Goal: Information Seeking & Learning: Learn about a topic

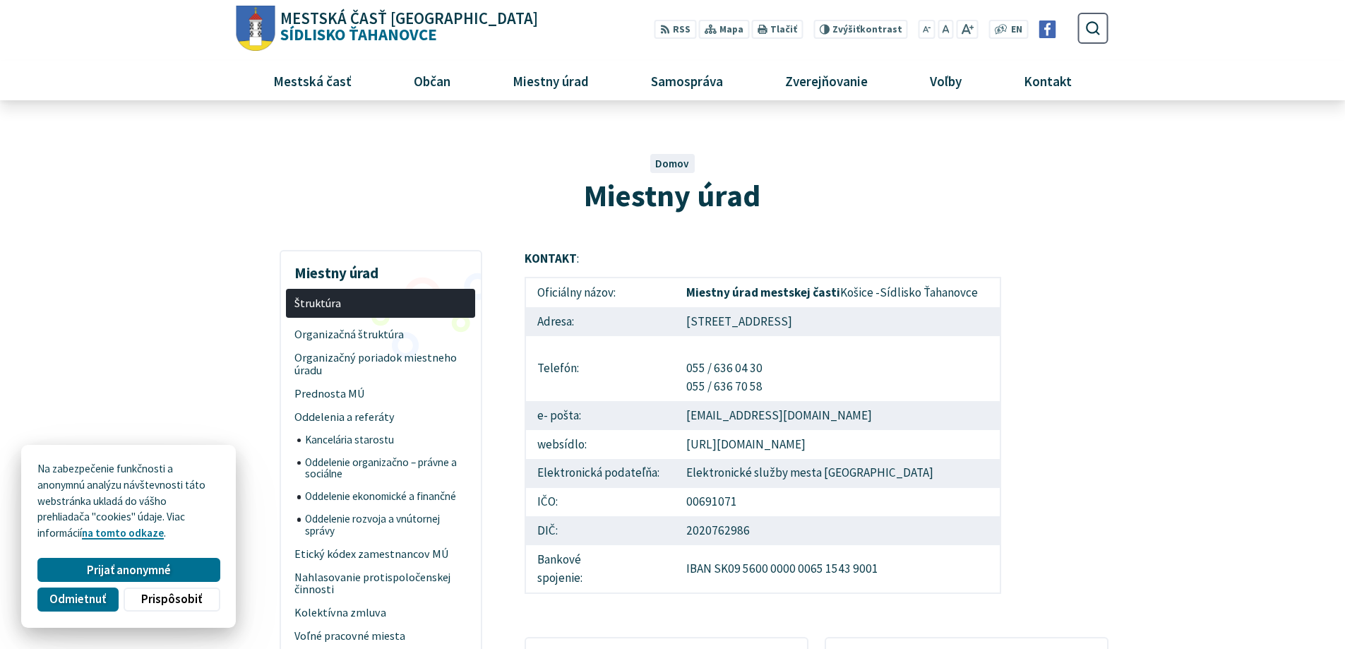
drag, startPoint x: 798, startPoint y: 442, endPoint x: 668, endPoint y: 444, distance: 130.0
click at [668, 444] on tr "websídlo: https://tahanovce.sk" at bounding box center [762, 444] width 475 height 29
copy tr "websídlo: https://tahanovce.sk"
click at [334, 393] on span "Prednosta MÚ" at bounding box center [380, 393] width 173 height 23
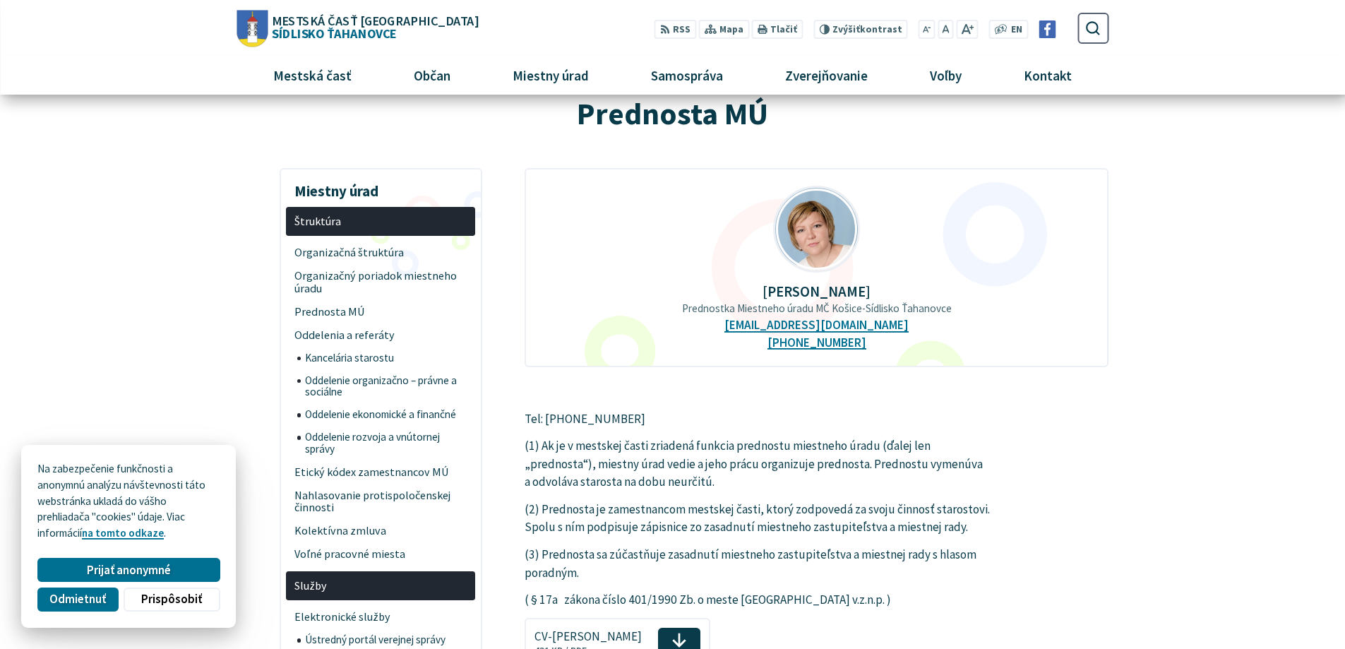
scroll to position [71, 0]
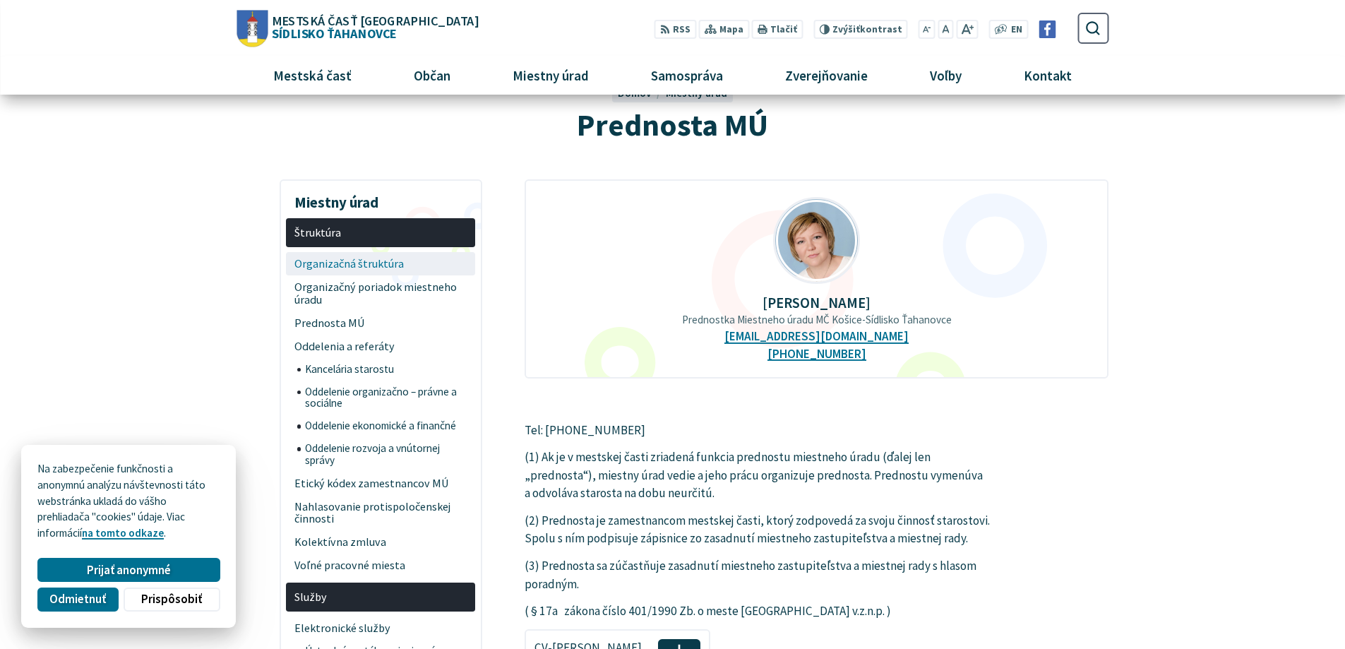
click at [332, 265] on span "Organizačná štruktúra" at bounding box center [380, 263] width 173 height 23
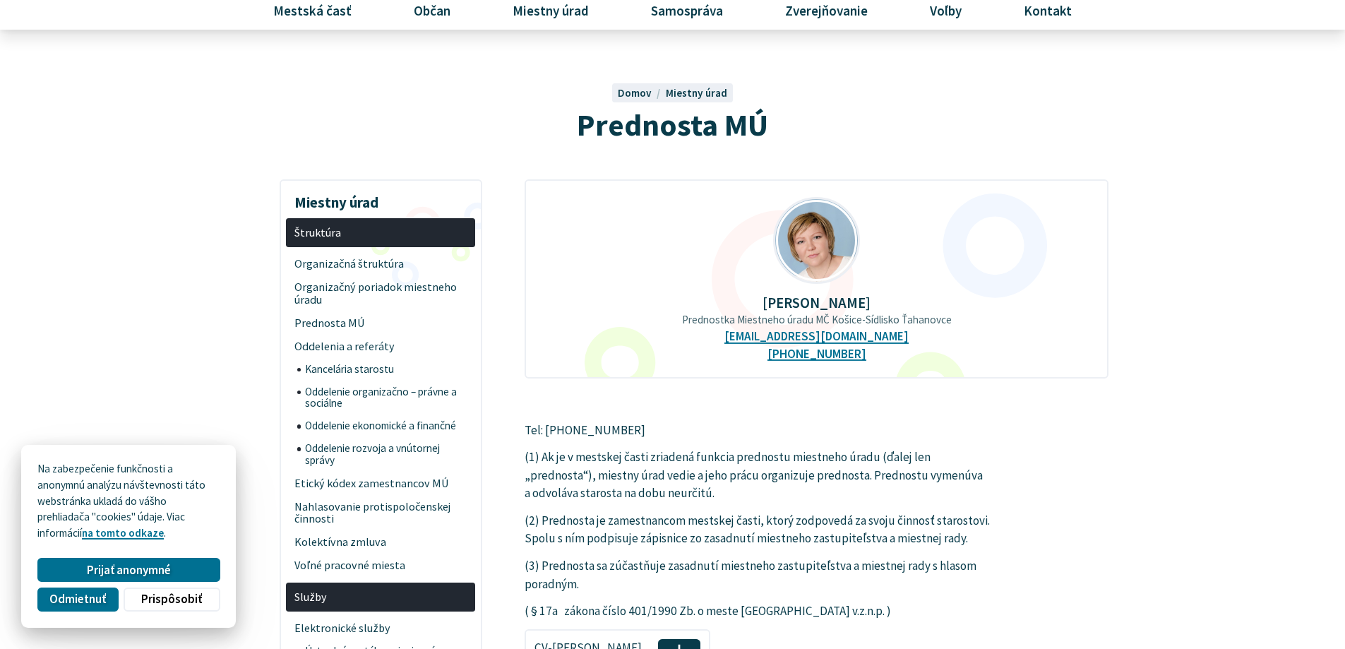
scroll to position [71, 0]
click at [352, 371] on span "Kancelária starostu" at bounding box center [386, 369] width 162 height 23
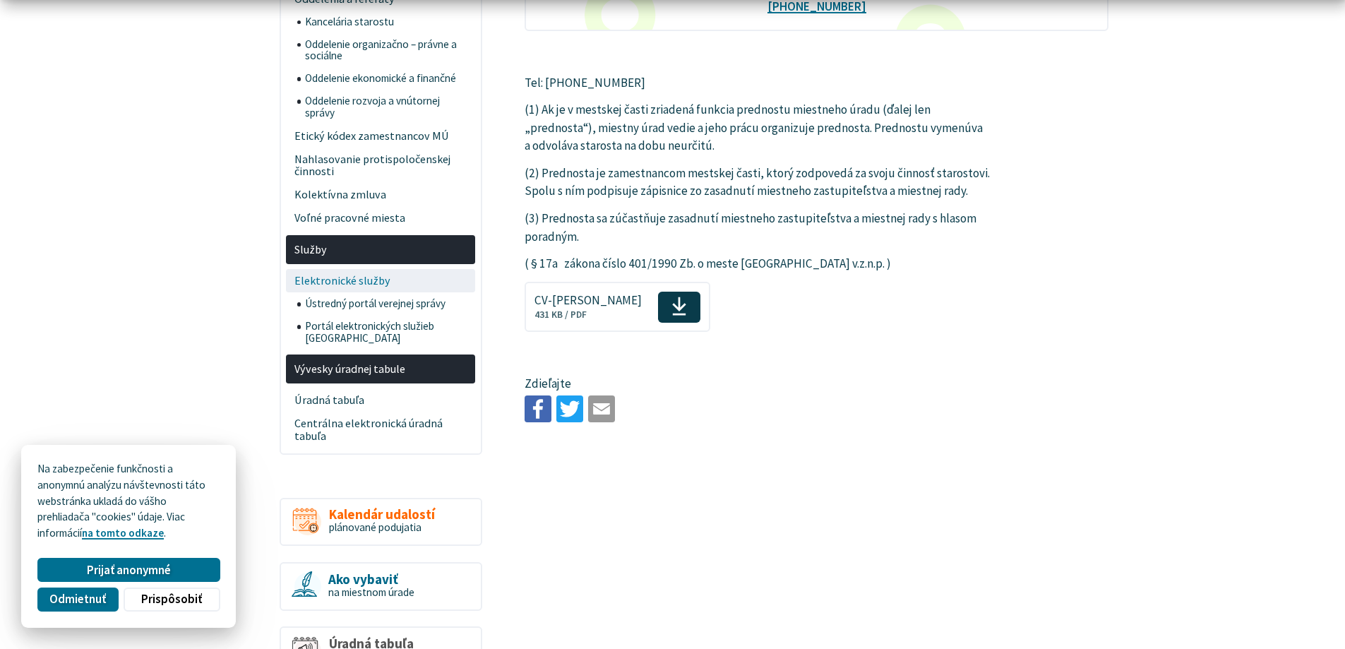
scroll to position [424, 0]
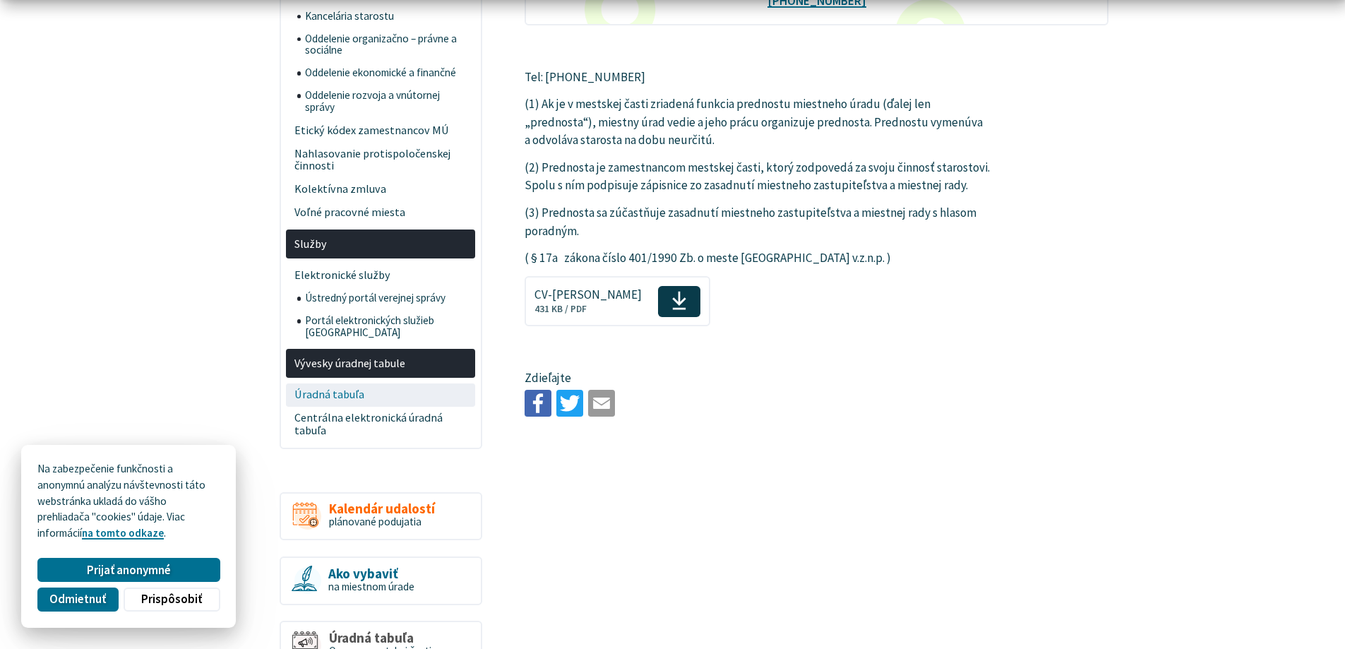
click at [334, 383] on span "Úradná tabuľa" at bounding box center [380, 394] width 173 height 23
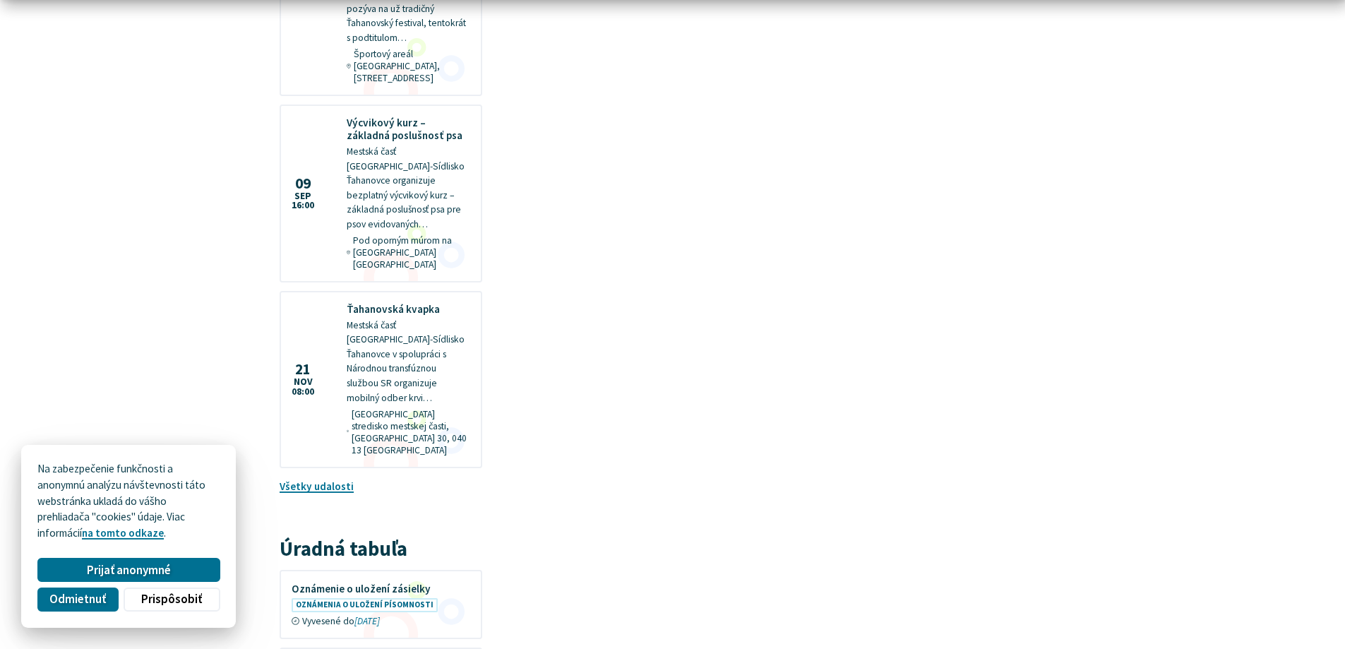
scroll to position [1483, 0]
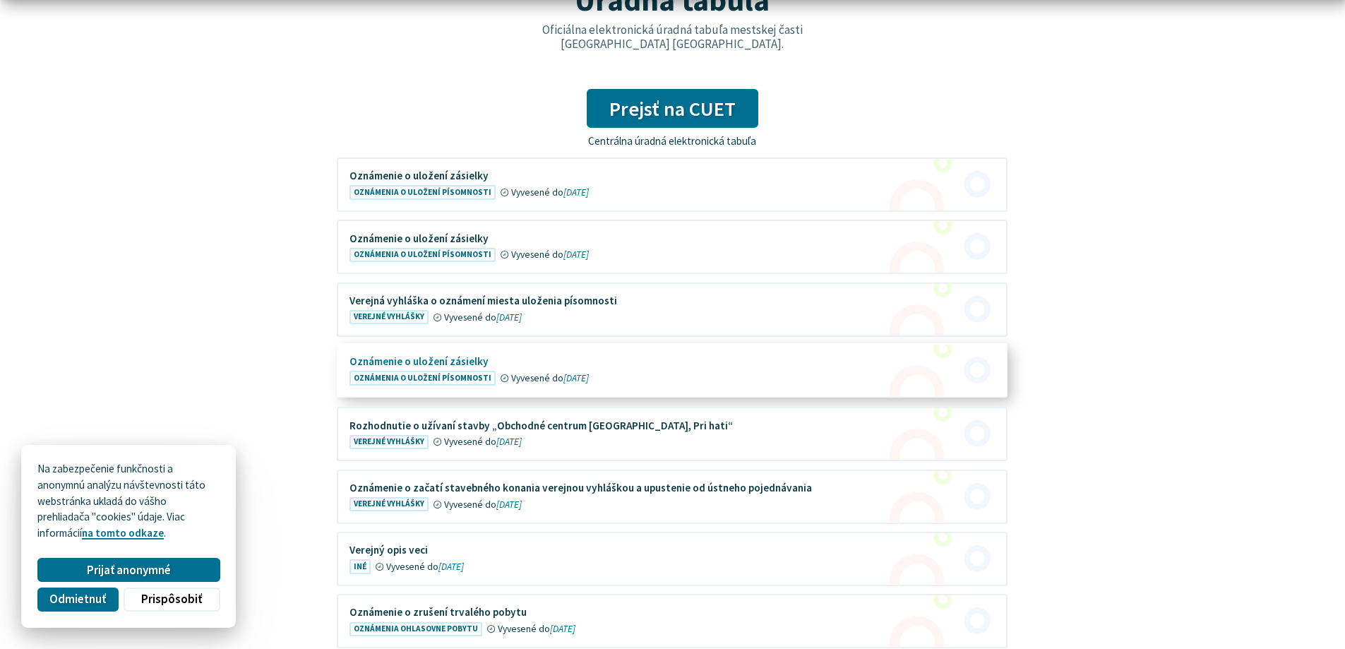
scroll to position [212, 0]
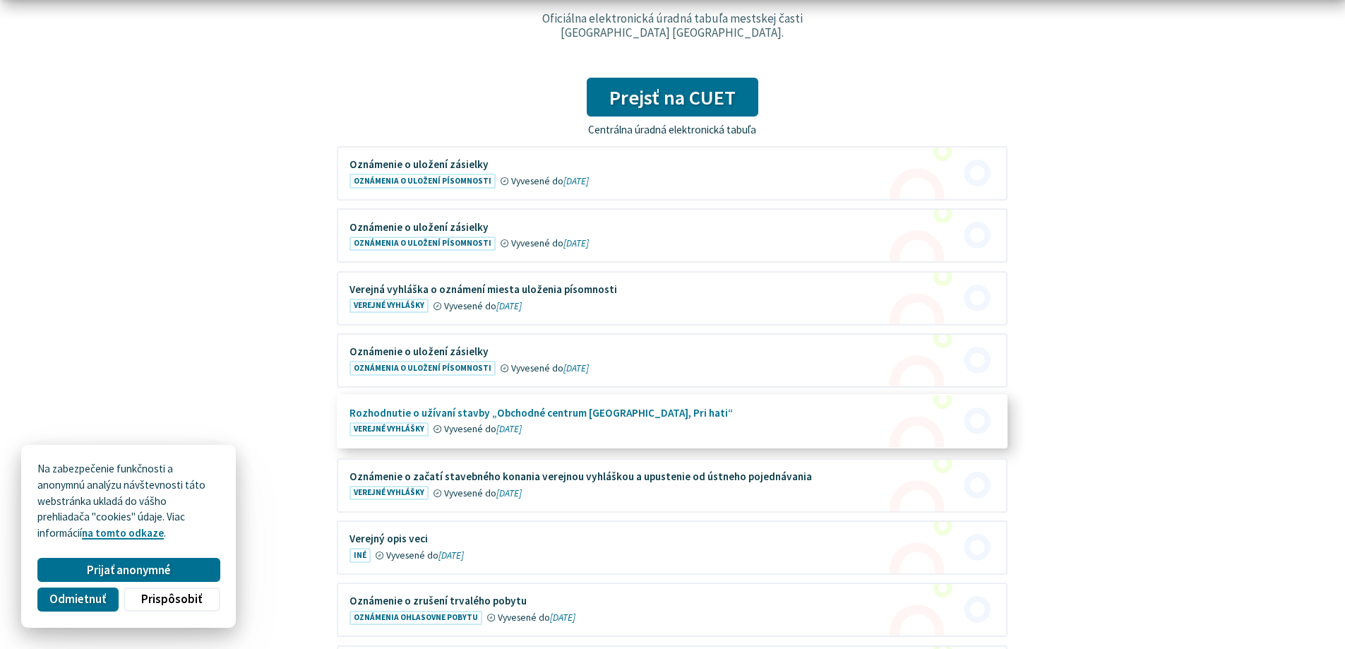
click at [485, 411] on figure at bounding box center [672, 421] width 668 height 52
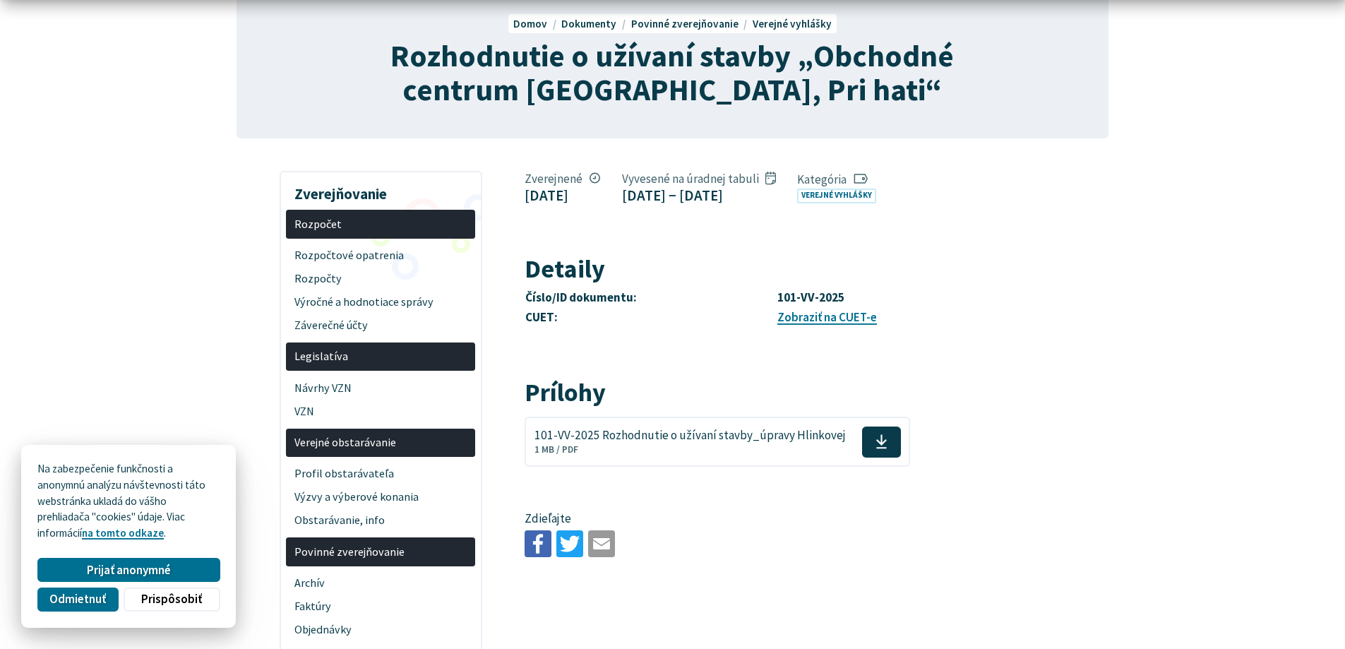
scroll to position [141, 0]
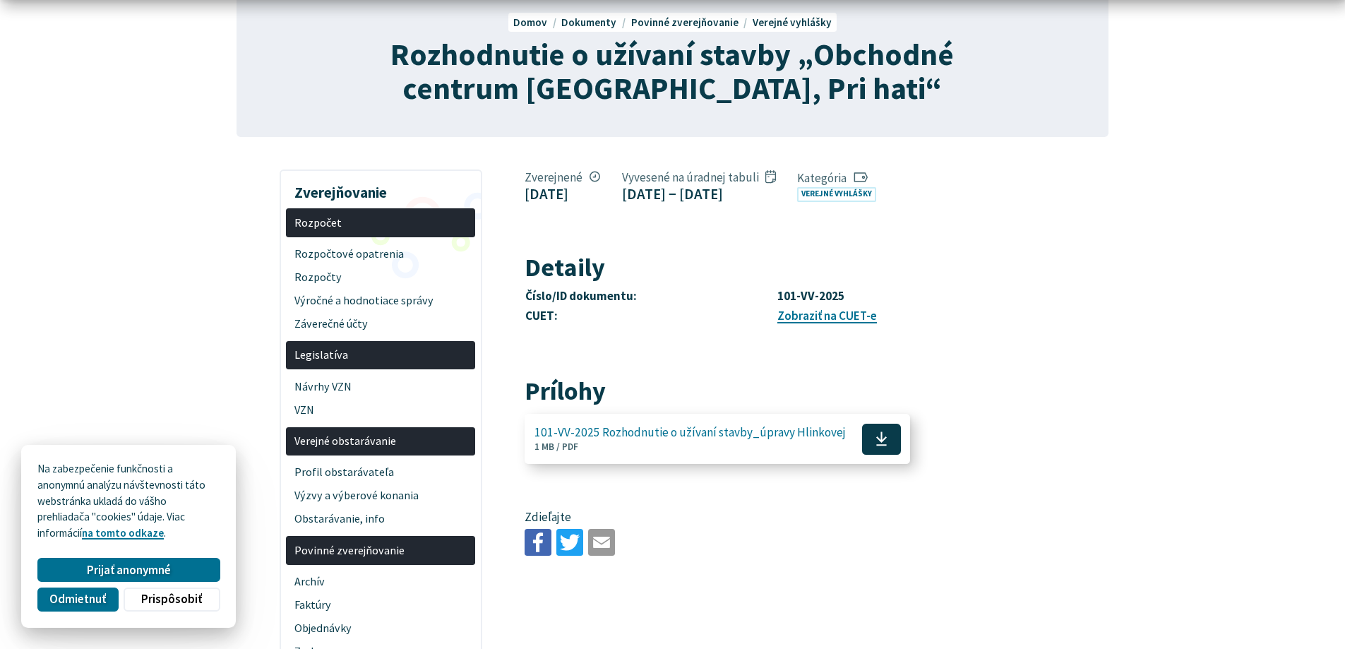
click at [879, 455] on span at bounding box center [881, 439] width 39 height 31
click at [388, 498] on span "Výzvy a výberové konania" at bounding box center [380, 495] width 173 height 23
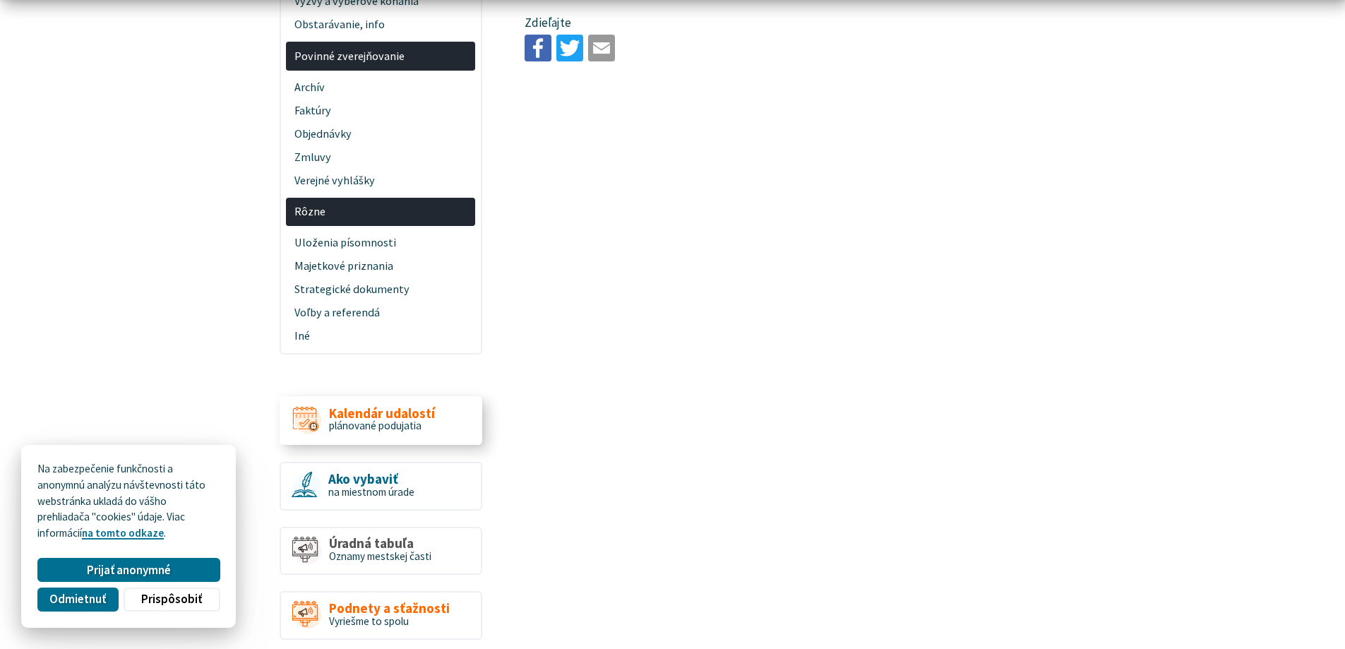
scroll to position [565, 0]
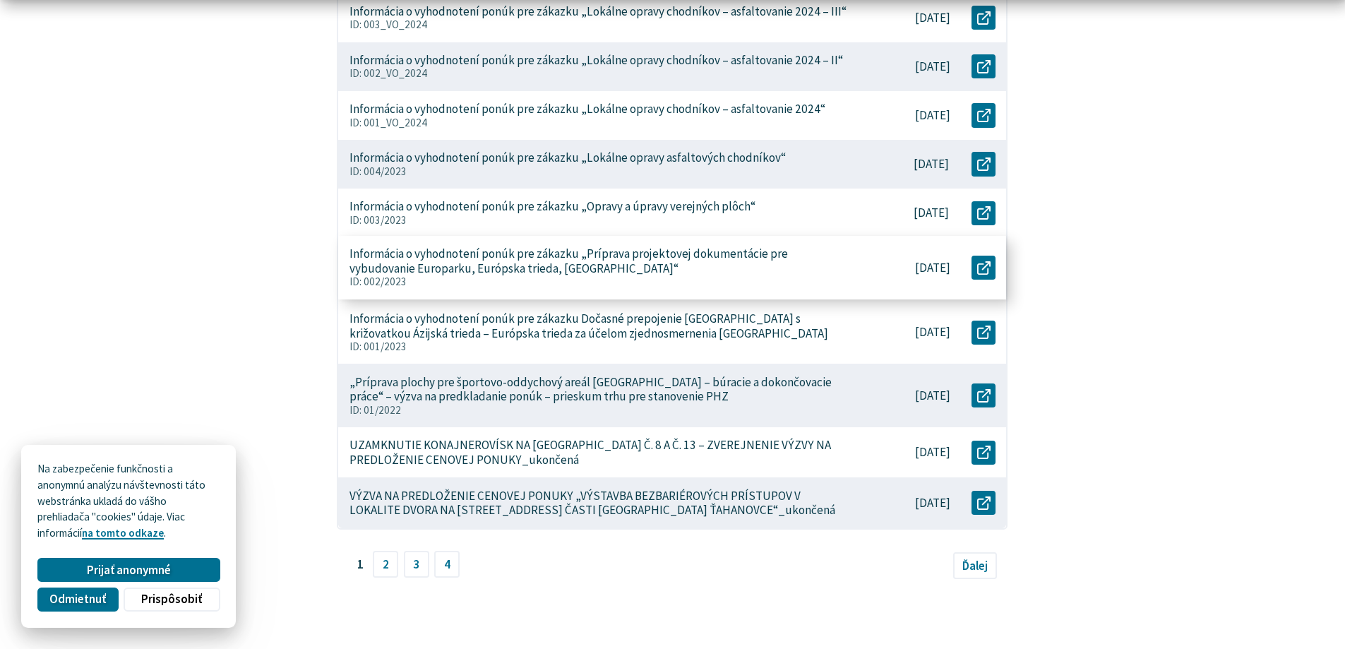
scroll to position [565, 0]
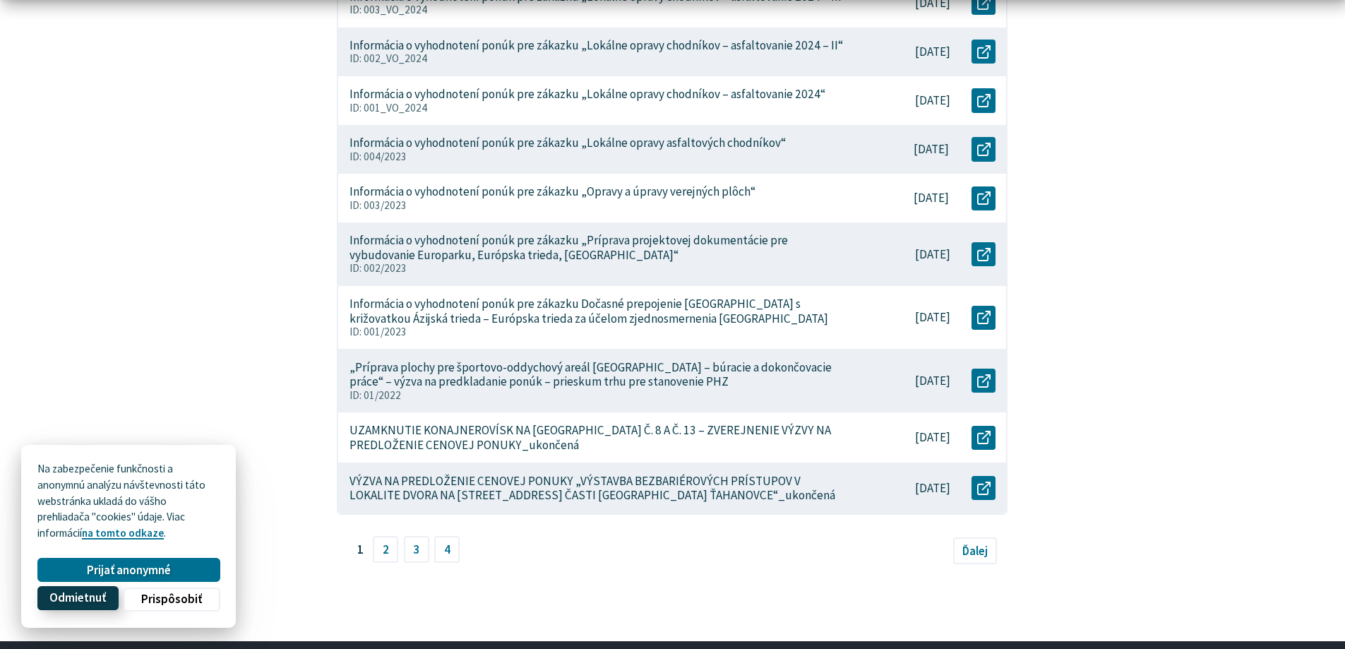
click at [54, 593] on span "Odmietnuť" at bounding box center [77, 598] width 56 height 15
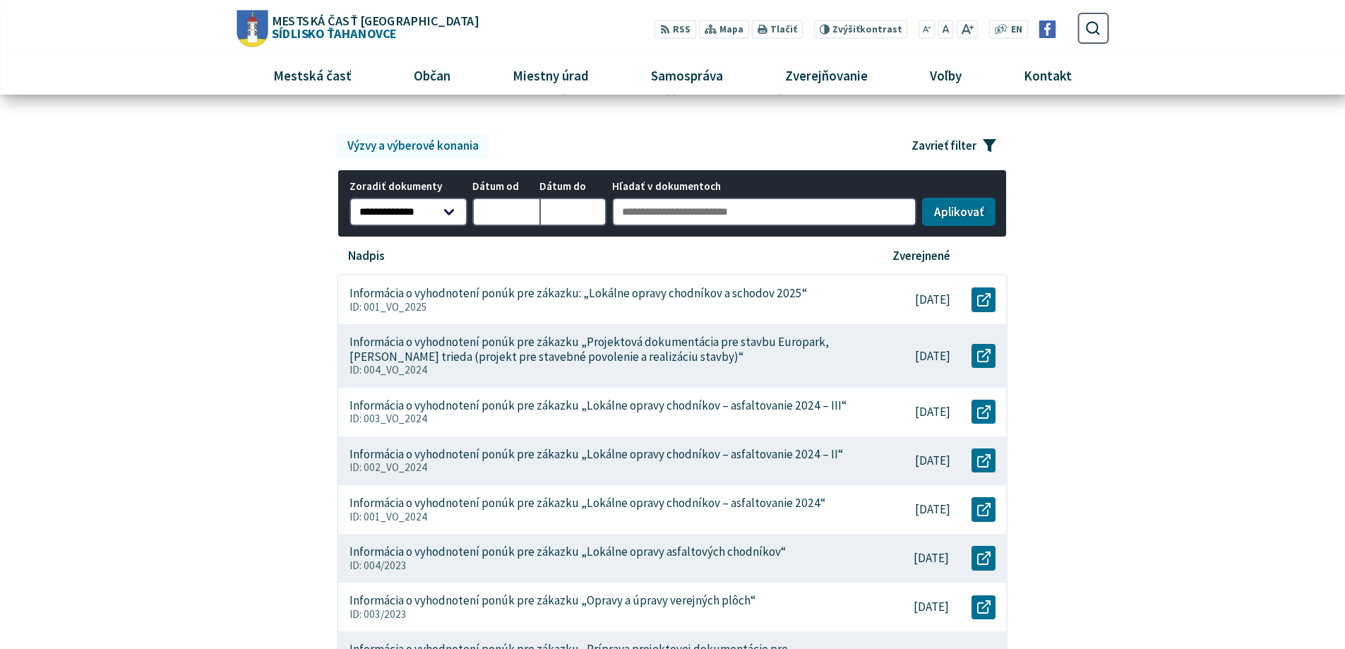
scroll to position [141, 0]
